Goal: Task Accomplishment & Management: Complete application form

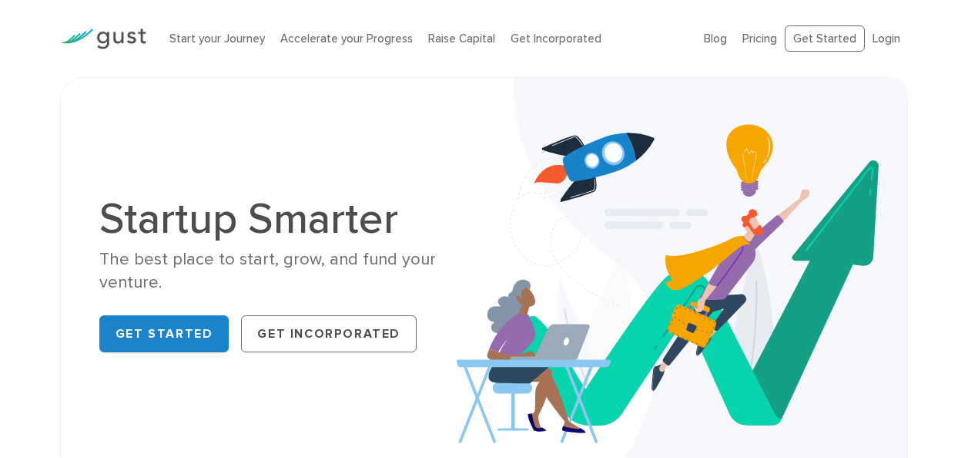
click at [337, 343] on link "Get Incorporated" at bounding box center [329, 333] width 176 height 37
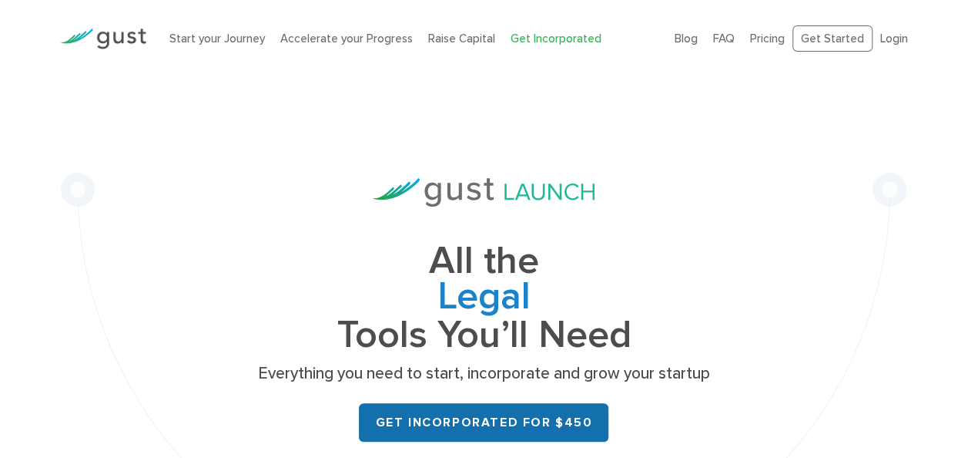
click at [556, 424] on link "Get Incorporated for $450" at bounding box center [484, 422] width 250 height 39
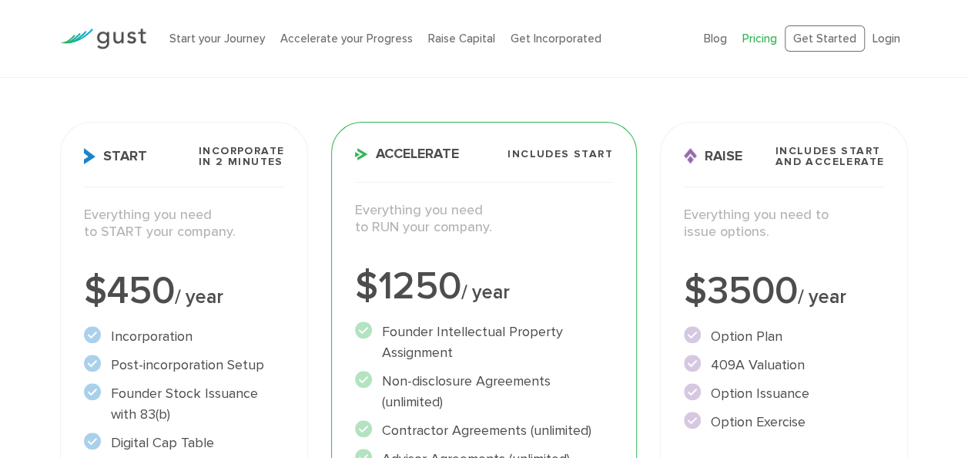
scroll to position [169, 0]
